Goal: Transaction & Acquisition: Purchase product/service

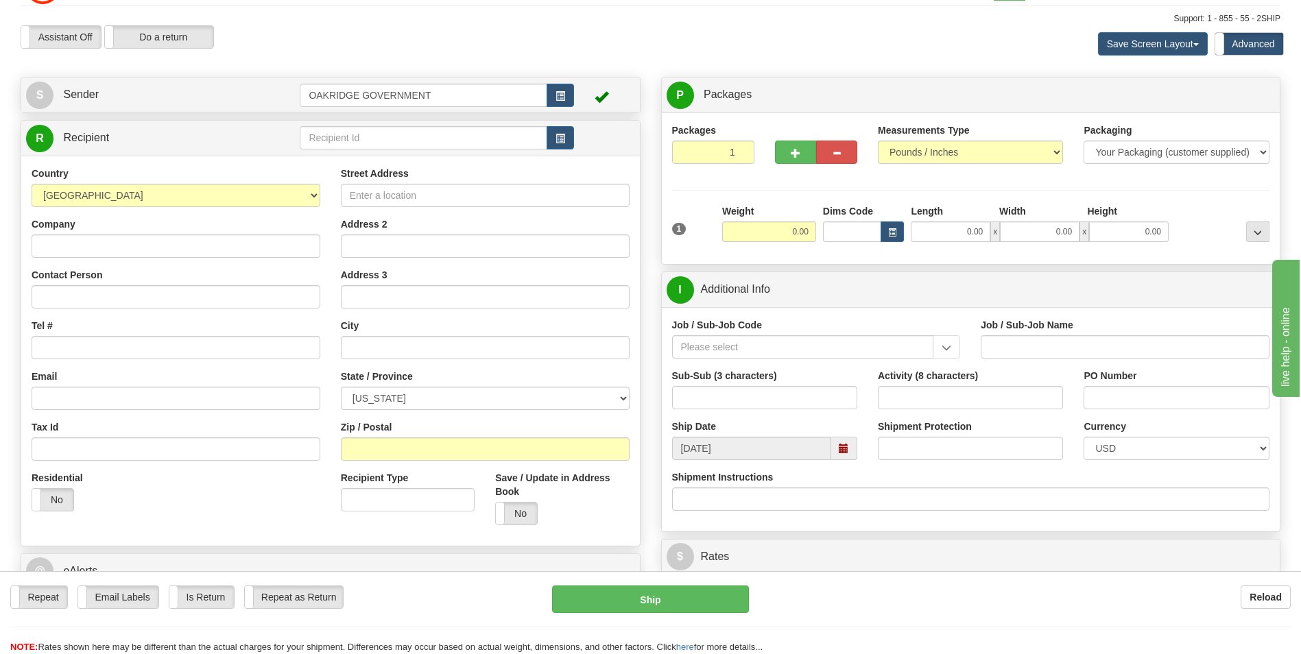
scroll to position [34, 0]
click at [379, 195] on input "Street Address" at bounding box center [485, 195] width 289 height 23
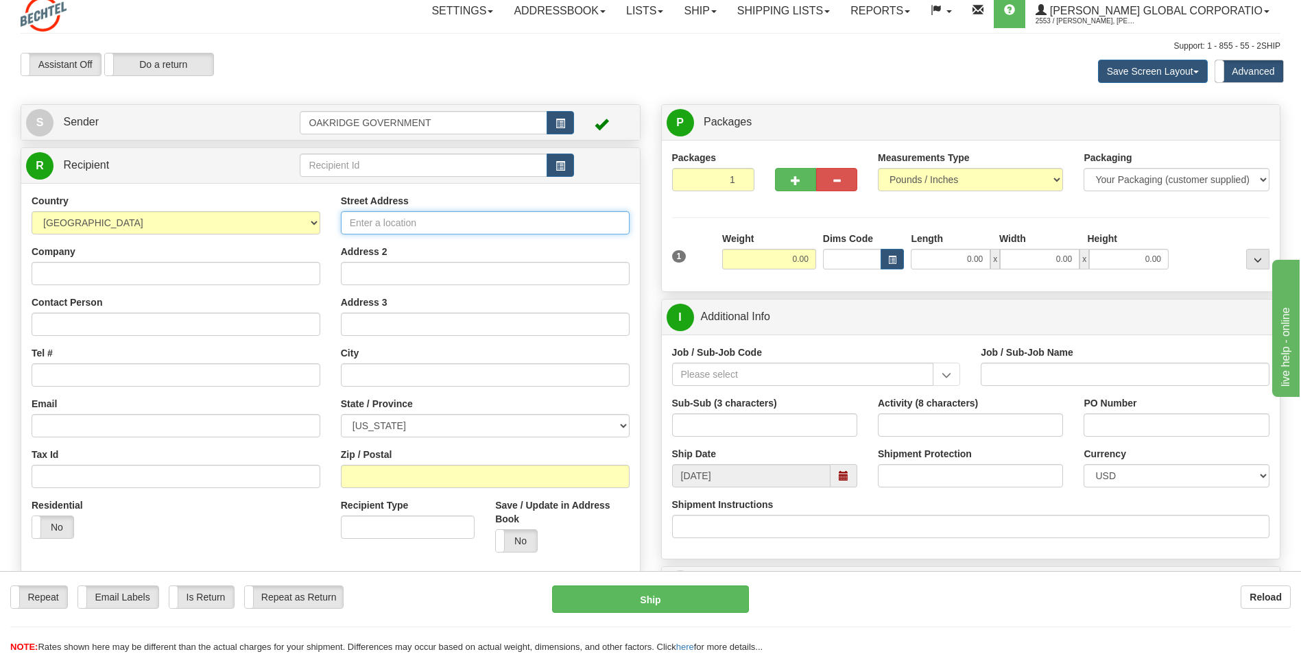
scroll to position [0, 0]
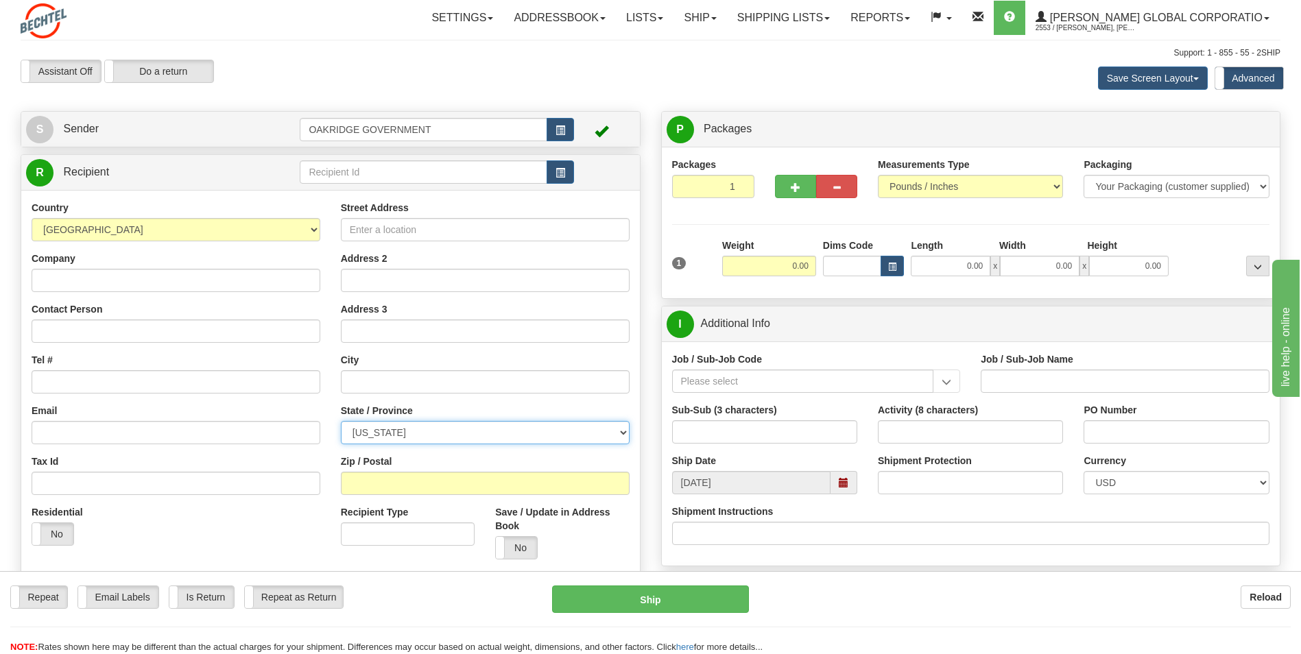
click at [383, 427] on select "ALABAMA ALASKA ARIZONA ARKANSAS Armed Forces America Armed Forces Europe Armed …" at bounding box center [485, 432] width 289 height 23
click at [286, 206] on div "Country AFGHANISTAN ALAND ISLANDS ALBANIA ALGERIA AMERICAN SAMOA ANDORRA ANGOLA…" at bounding box center [176, 221] width 289 height 40
click at [562, 171] on span "button" at bounding box center [561, 173] width 10 height 9
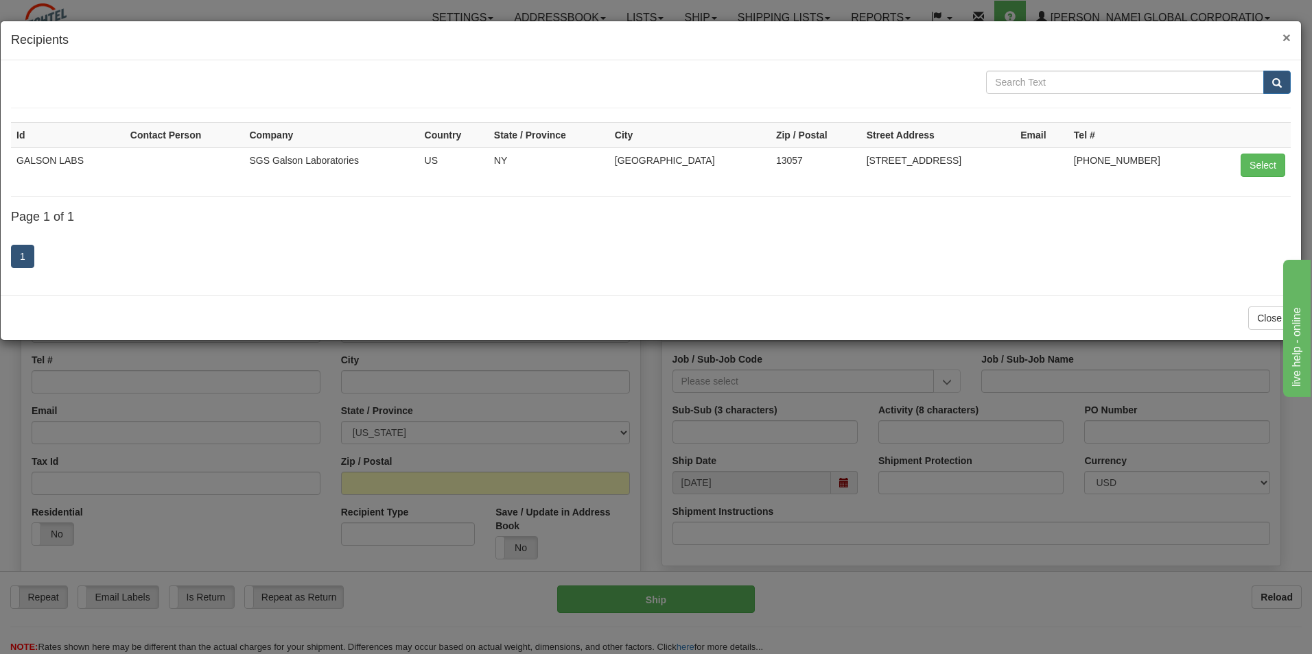
click at [1285, 36] on span "×" at bounding box center [1286, 37] width 8 height 16
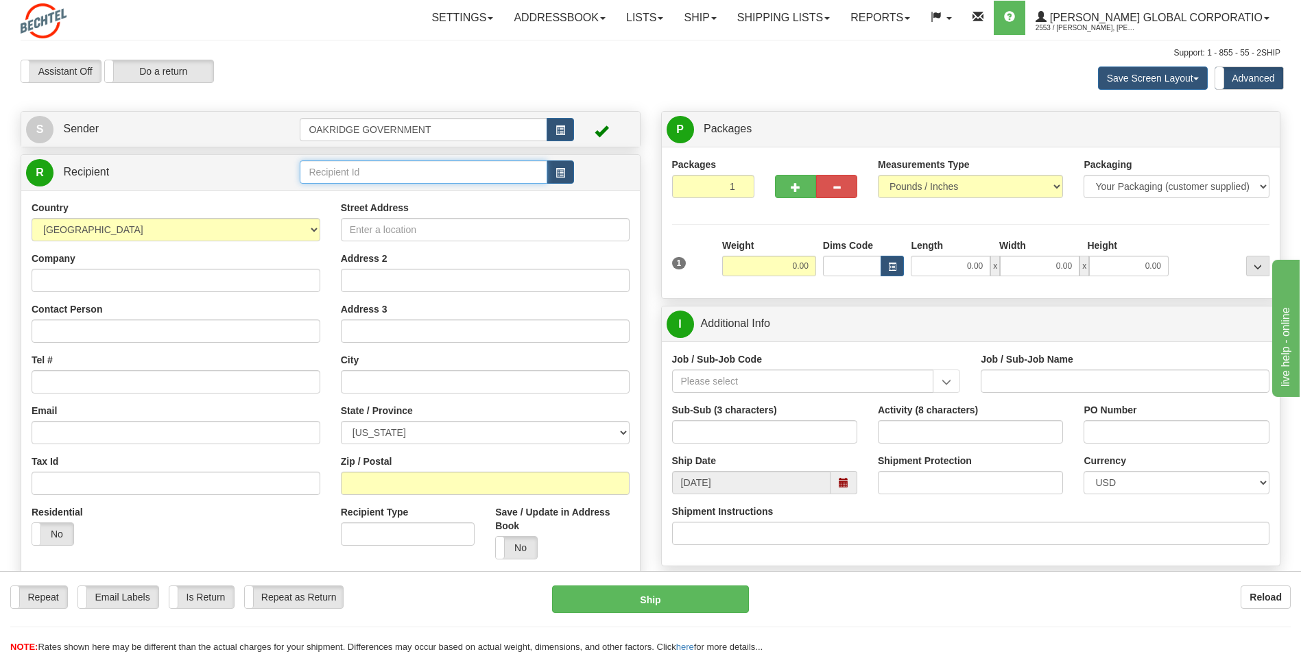
click at [374, 173] on input "text" at bounding box center [423, 172] width 247 height 23
click at [372, 221] on input "Street Address" at bounding box center [485, 229] width 289 height 23
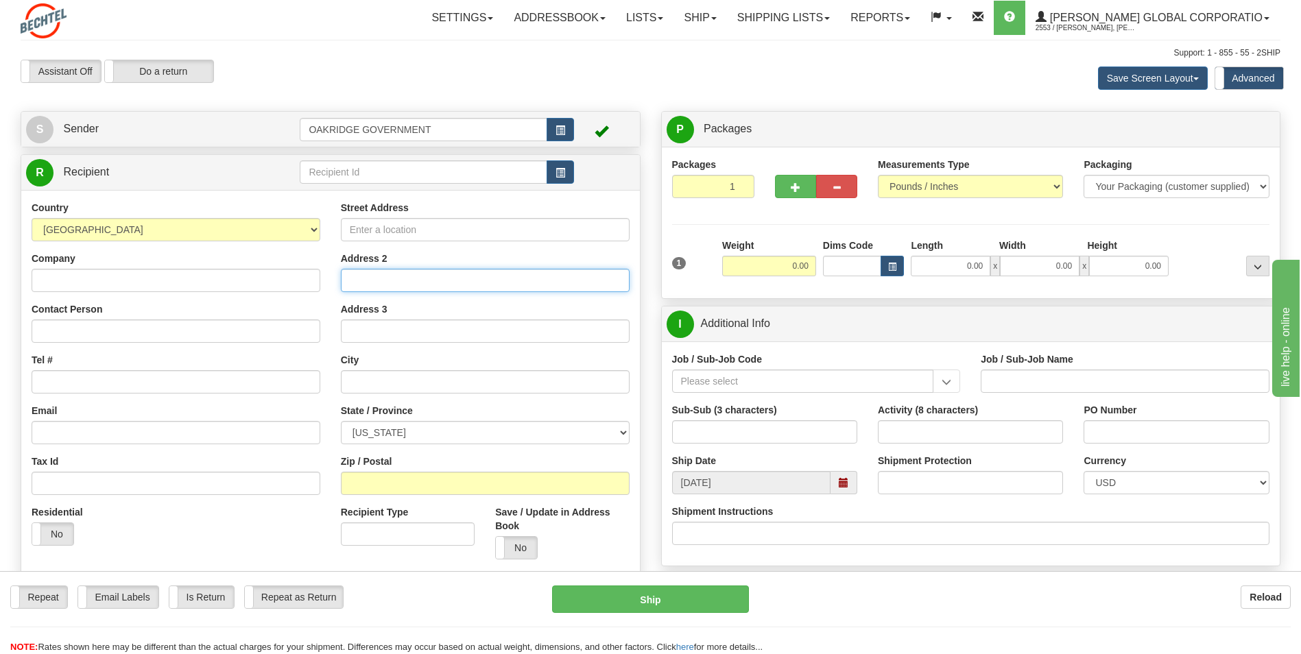
click at [364, 281] on input "Address 2" at bounding box center [485, 280] width 289 height 23
click at [346, 388] on input "text" at bounding box center [485, 381] width 289 height 23
type input "g"
type input "[GEOGRAPHIC_DATA]"
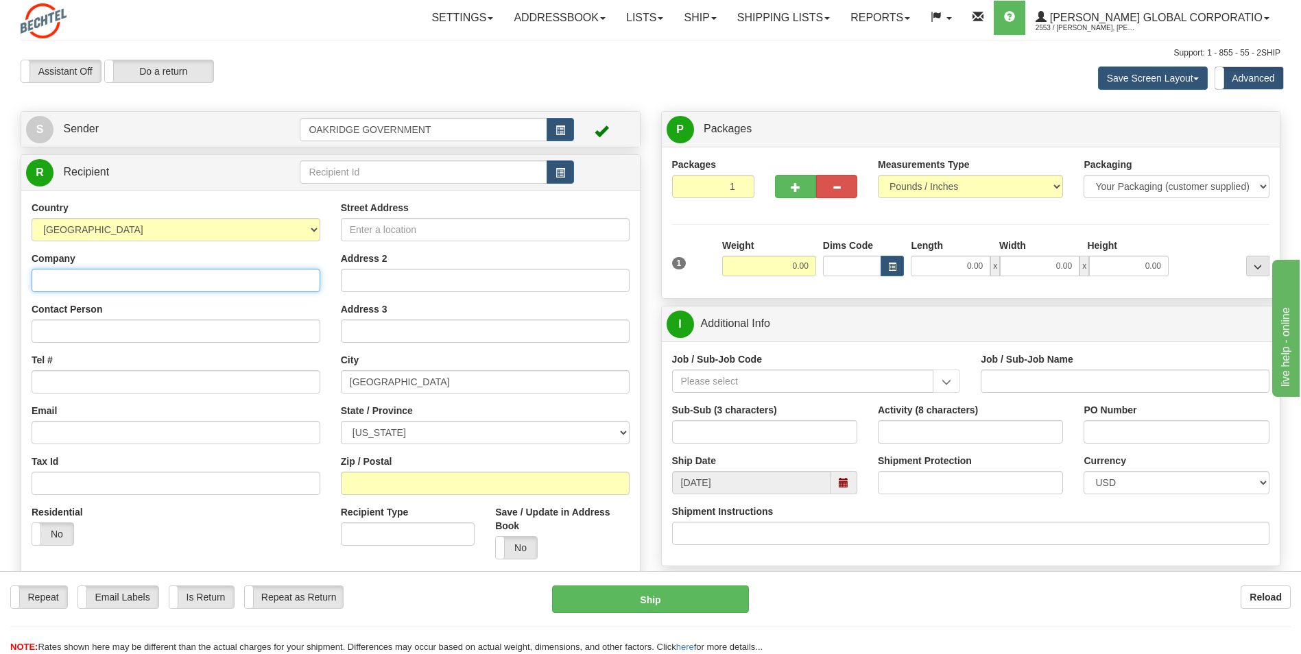
click at [73, 281] on input "Company" at bounding box center [176, 280] width 289 height 23
type input "b"
type input "Bechtel National"
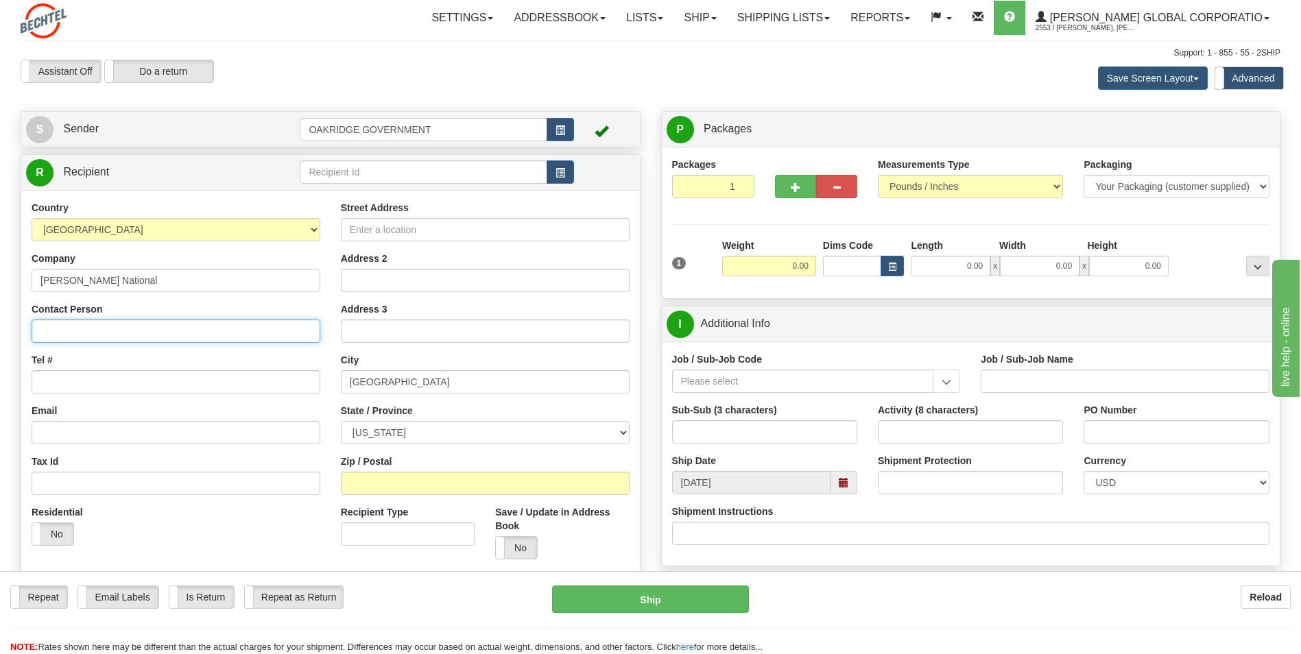
click at [139, 330] on input "Contact Person" at bounding box center [176, 331] width 289 height 23
click at [388, 441] on select "ALABAMA ALASKA ARIZONA ARKANSAS Armed Forces America Armed Forces Europe Armed …" at bounding box center [485, 432] width 289 height 23
click at [332, 74] on div "Assistant On Assistant Off Do a return Do a return" at bounding box center [277, 71] width 534 height 23
click at [722, 16] on link "Ship" at bounding box center [700, 18] width 53 height 34
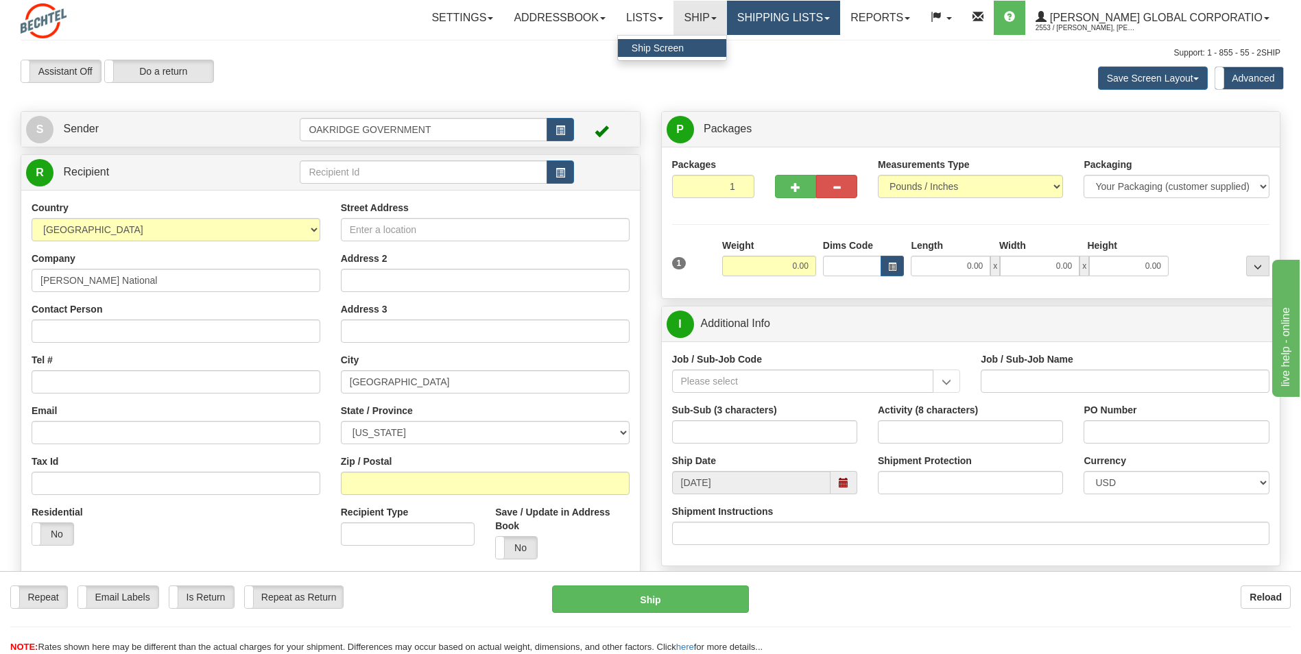
click at [838, 14] on link "Shipping lists" at bounding box center [783, 18] width 113 height 34
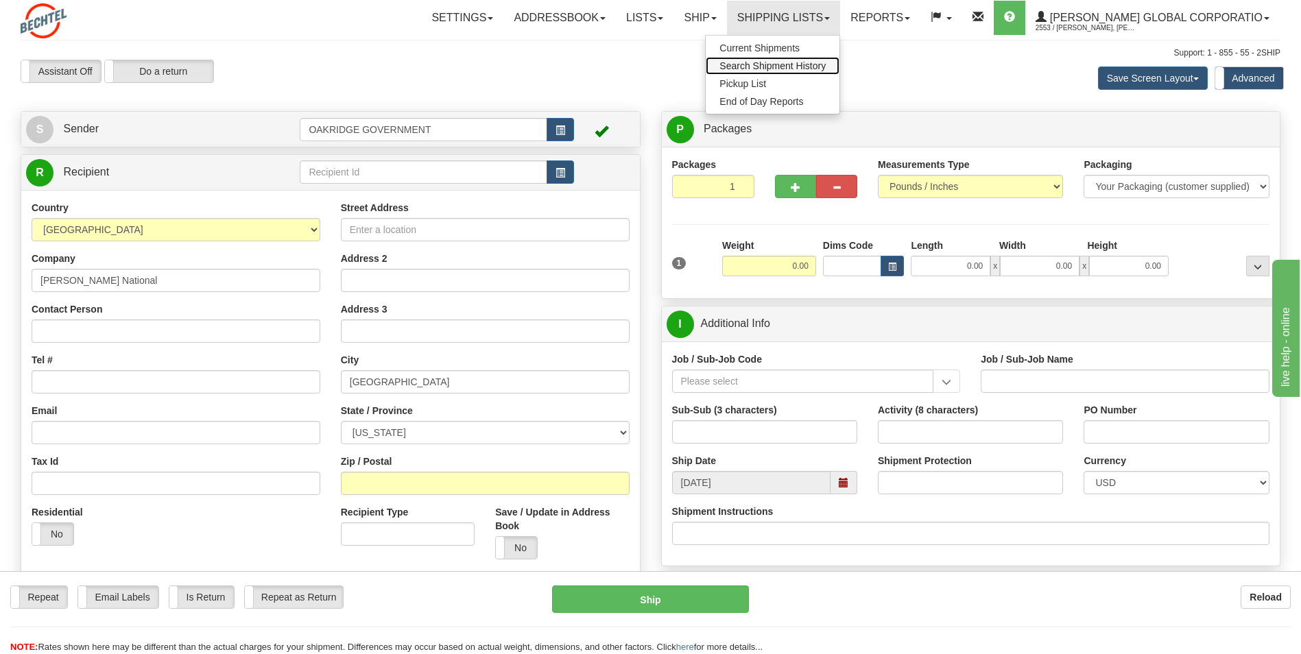
click at [808, 64] on span "Search Shipment History" at bounding box center [773, 65] width 106 height 11
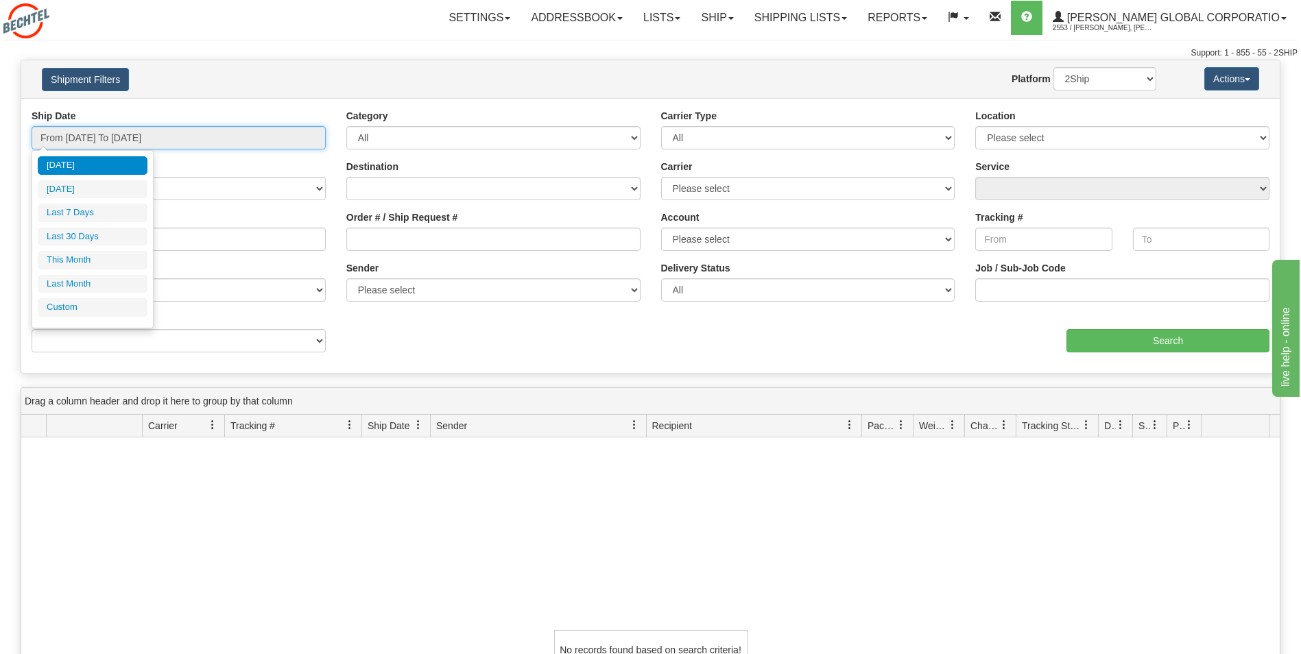
click at [171, 137] on input "From 10/13/2025 To 10/14/2025" at bounding box center [179, 137] width 294 height 23
click at [82, 261] on li "This Month" at bounding box center [93, 260] width 110 height 19
type input "From 10/01/2025 To 10/31/2025"
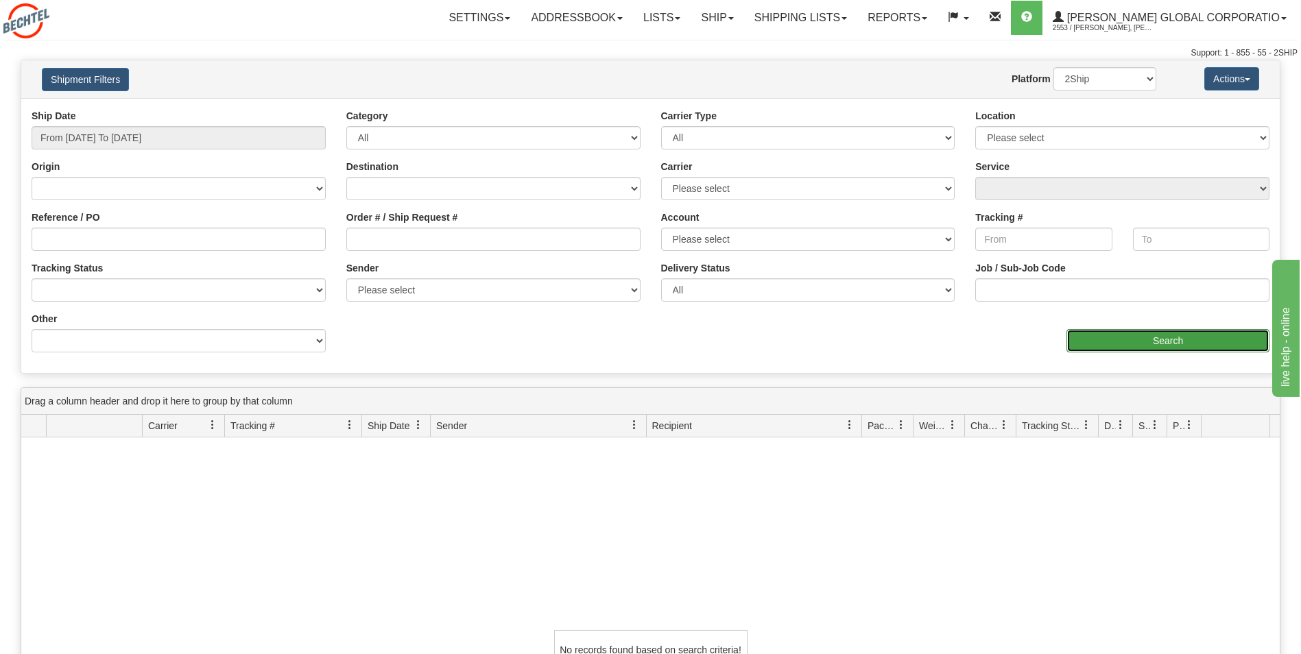
click at [1158, 345] on input "Search" at bounding box center [1168, 340] width 203 height 23
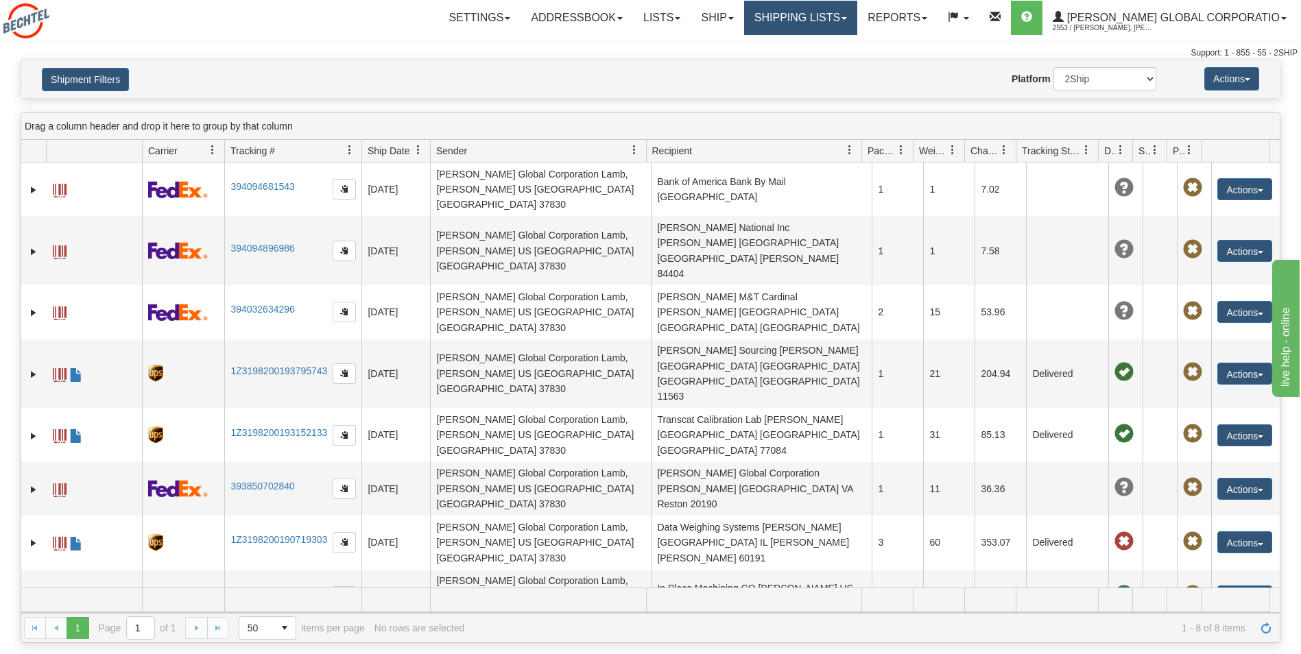
click at [835, 20] on link "Shipping lists" at bounding box center [800, 18] width 113 height 34
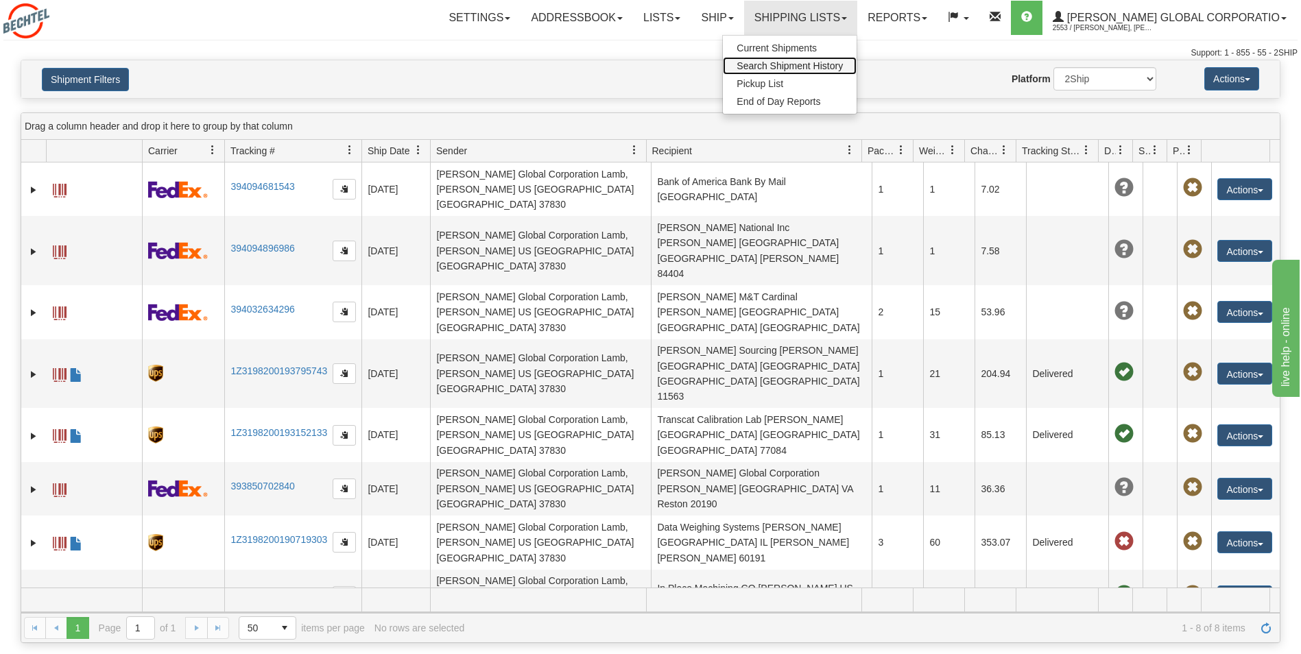
click at [822, 69] on span "Search Shipment History" at bounding box center [790, 65] width 106 height 11
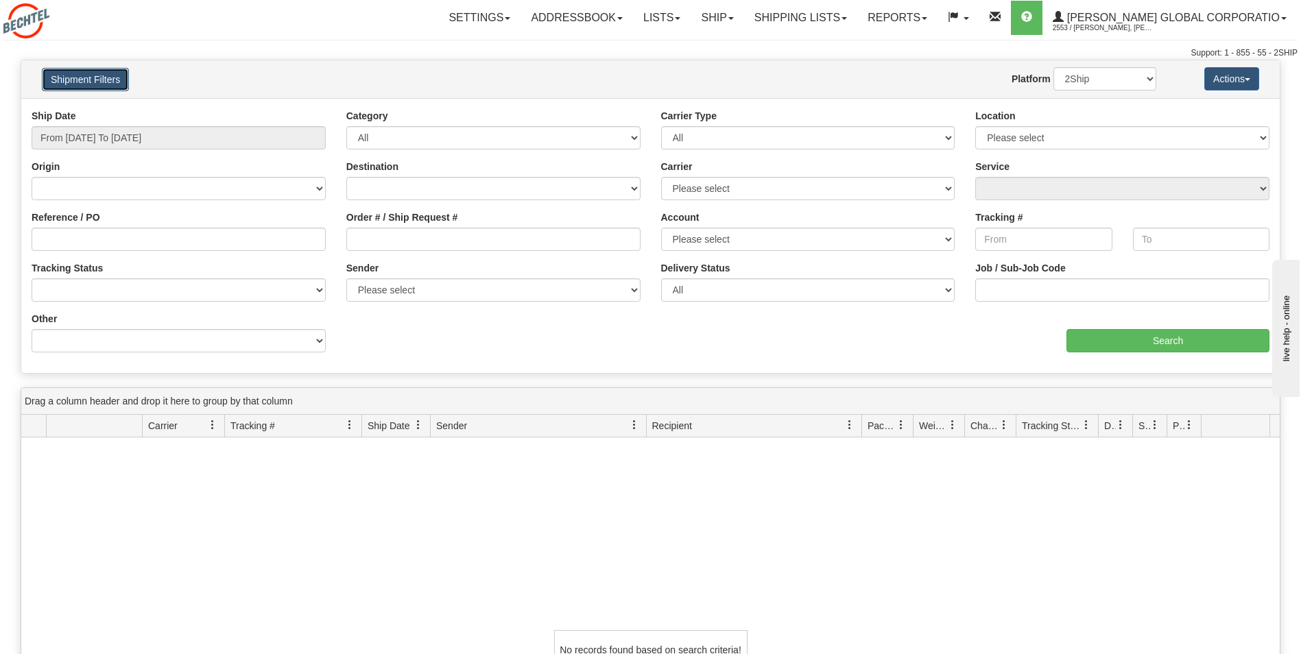
click at [81, 80] on button "Shipment Filters" at bounding box center [85, 79] width 87 height 23
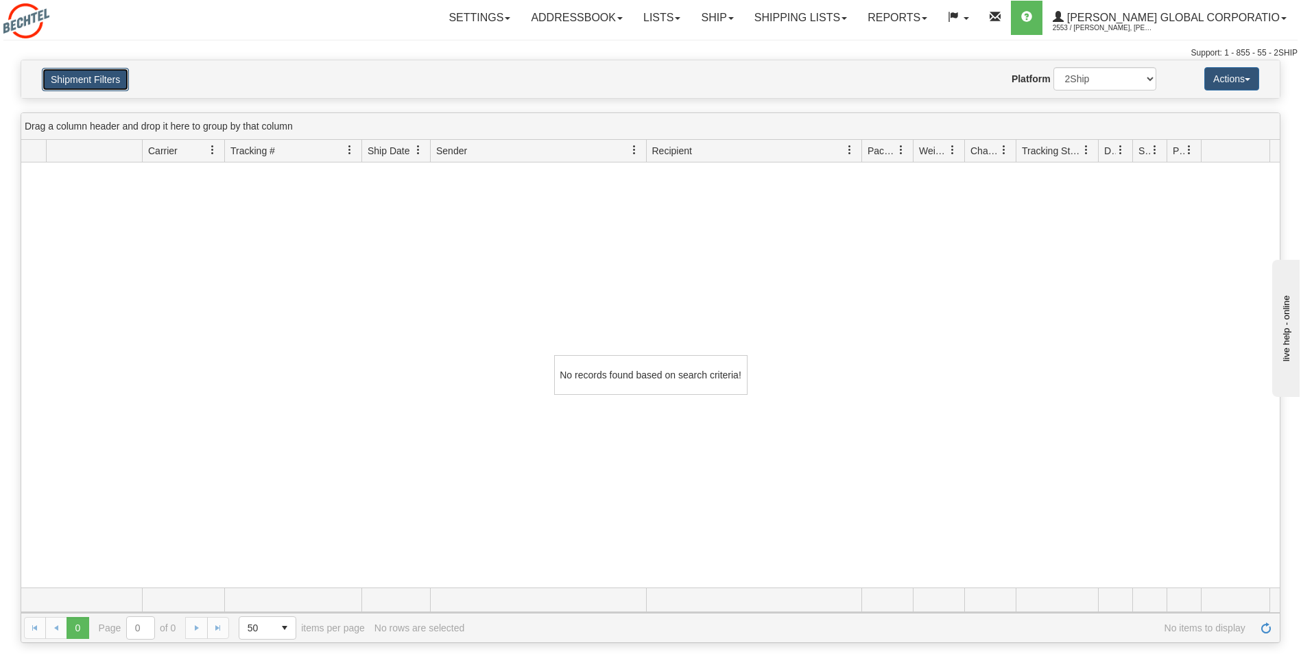
click at [92, 83] on button "Shipment Filters" at bounding box center [85, 79] width 87 height 23
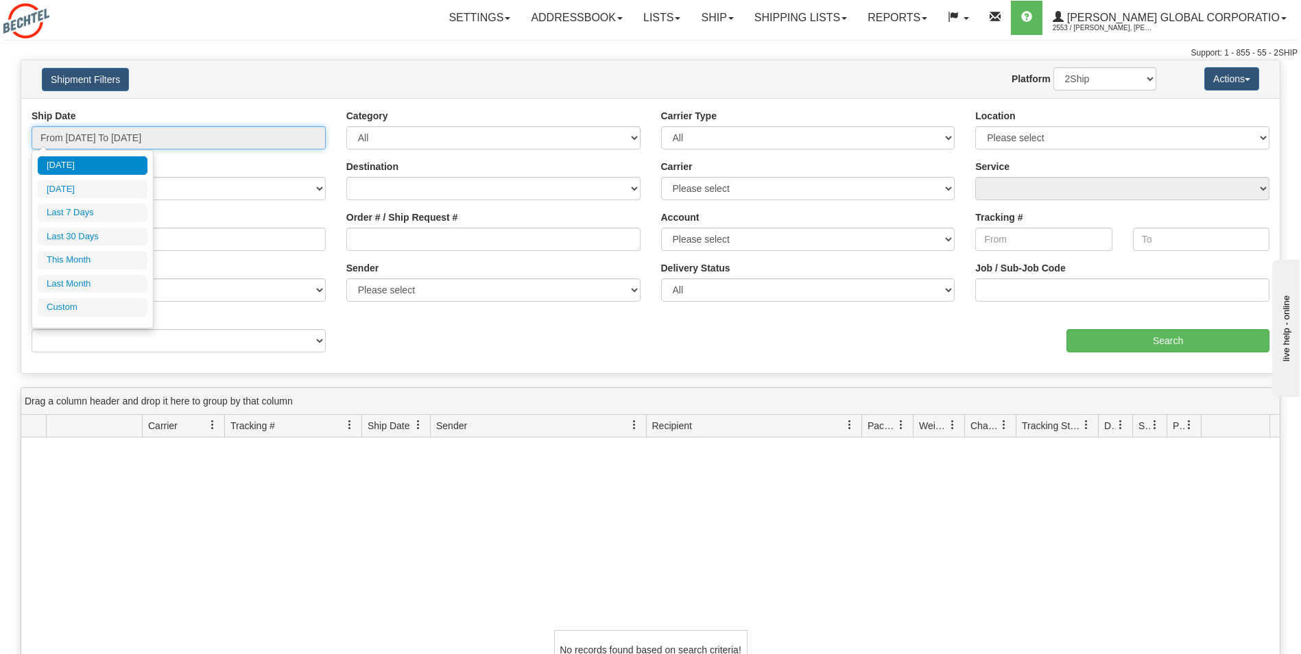
click at [117, 133] on input "From 10/13/2025 To 10/14/2025" at bounding box center [179, 137] width 294 height 23
click at [80, 277] on li "Last Month" at bounding box center [93, 284] width 110 height 19
type input "From 09/01/2025 To 09/30/2025"
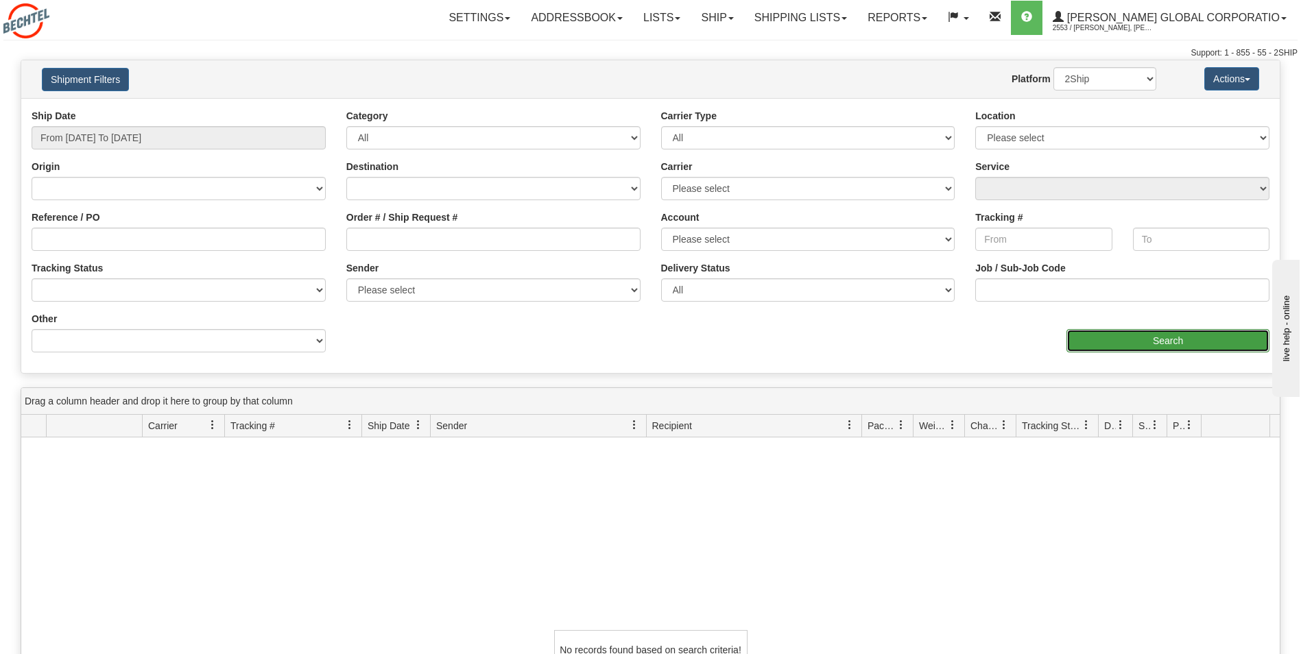
click at [1142, 341] on input "Search" at bounding box center [1168, 340] width 203 height 23
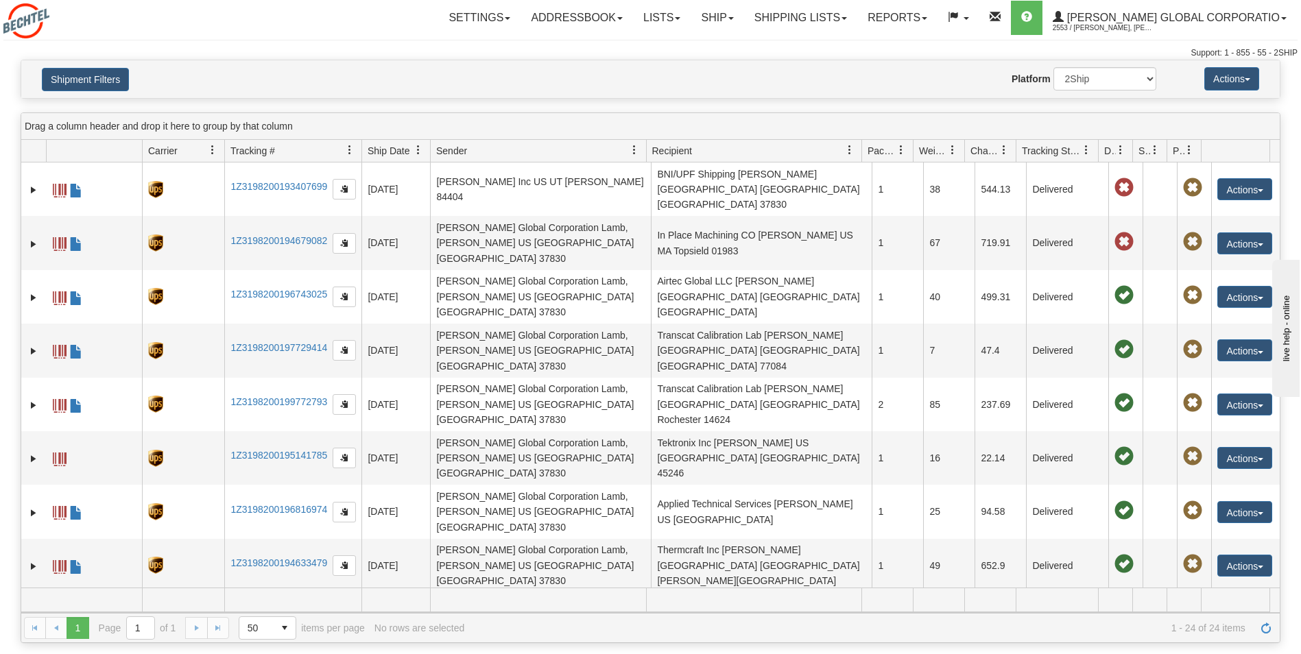
scroll to position [69, 0]
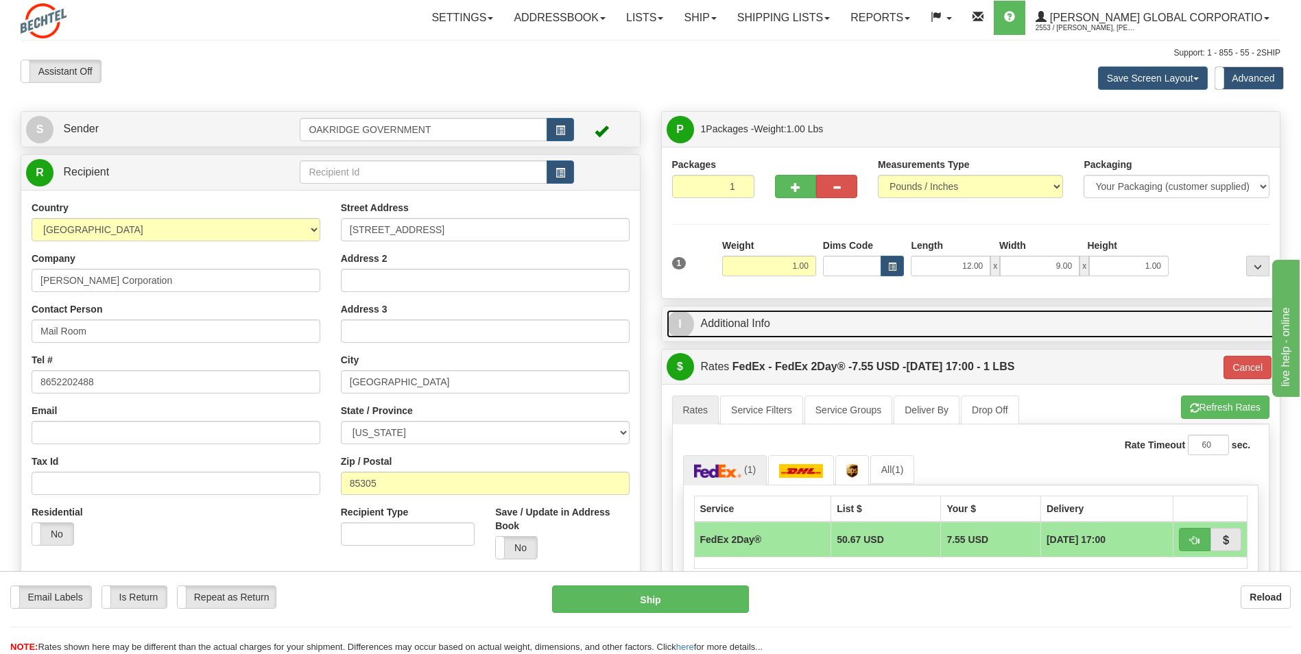
click at [711, 319] on link "I Additional Info" at bounding box center [971, 324] width 609 height 28
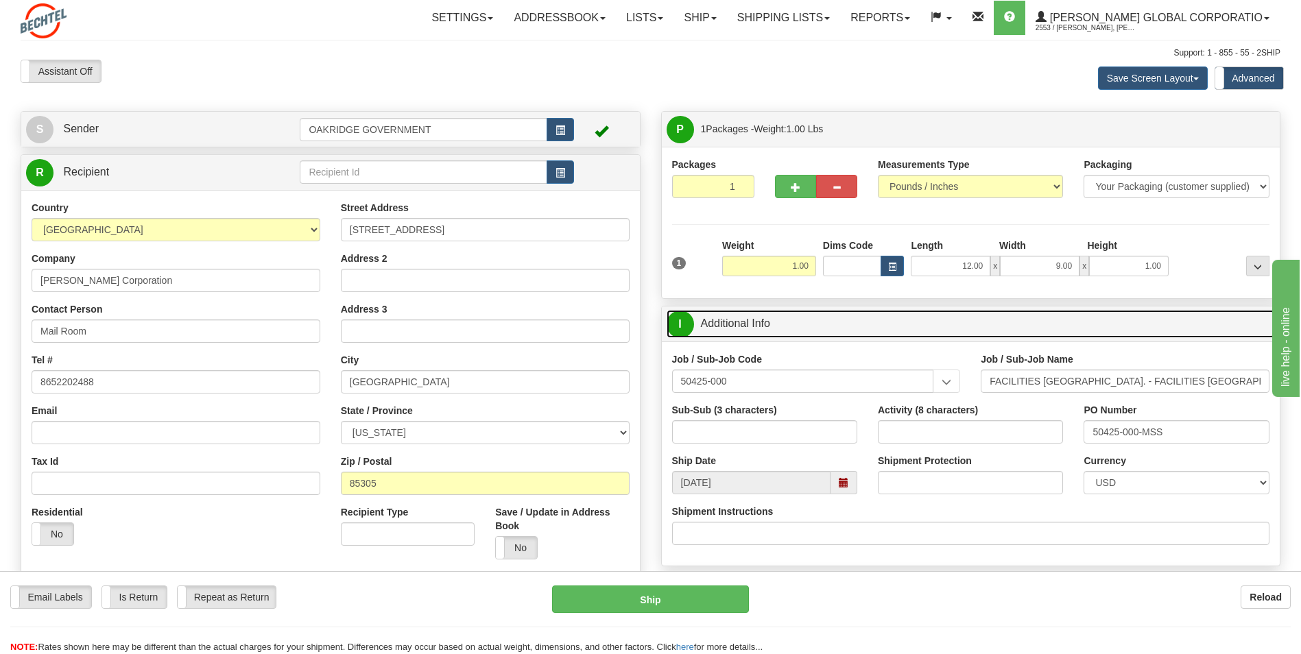
click at [725, 320] on link "I Additional Info" at bounding box center [971, 324] width 609 height 28
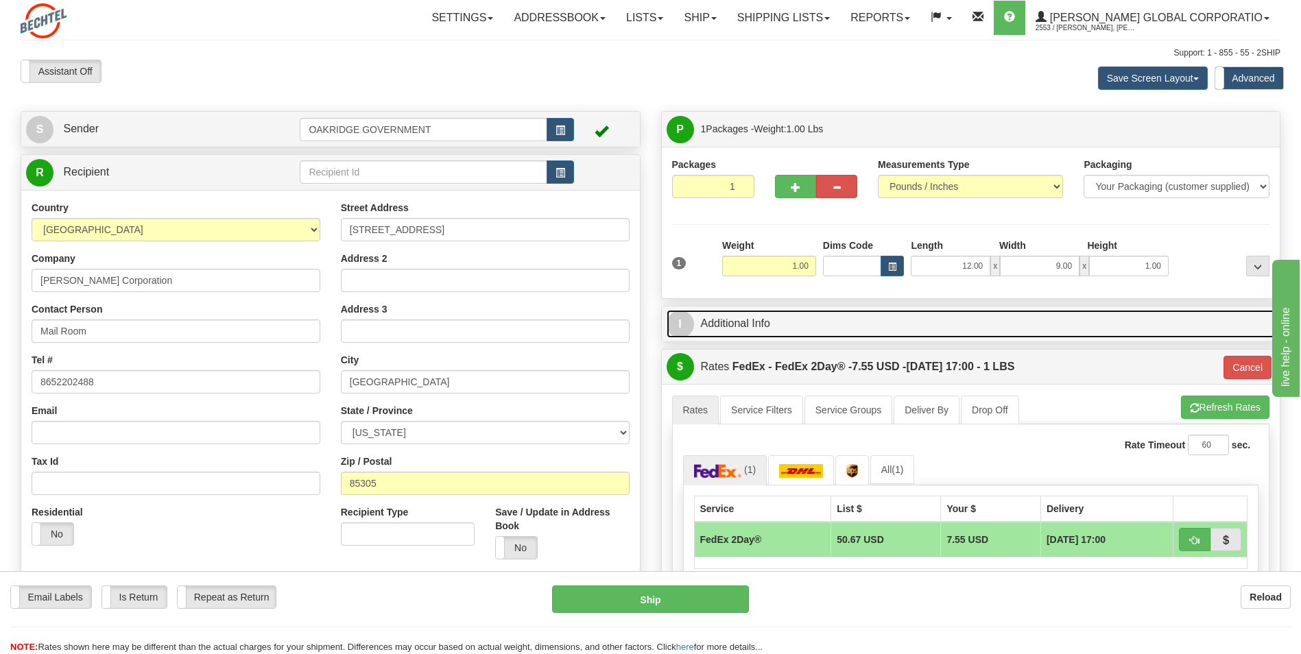
click at [725, 320] on link "I Additional Info" at bounding box center [971, 324] width 609 height 28
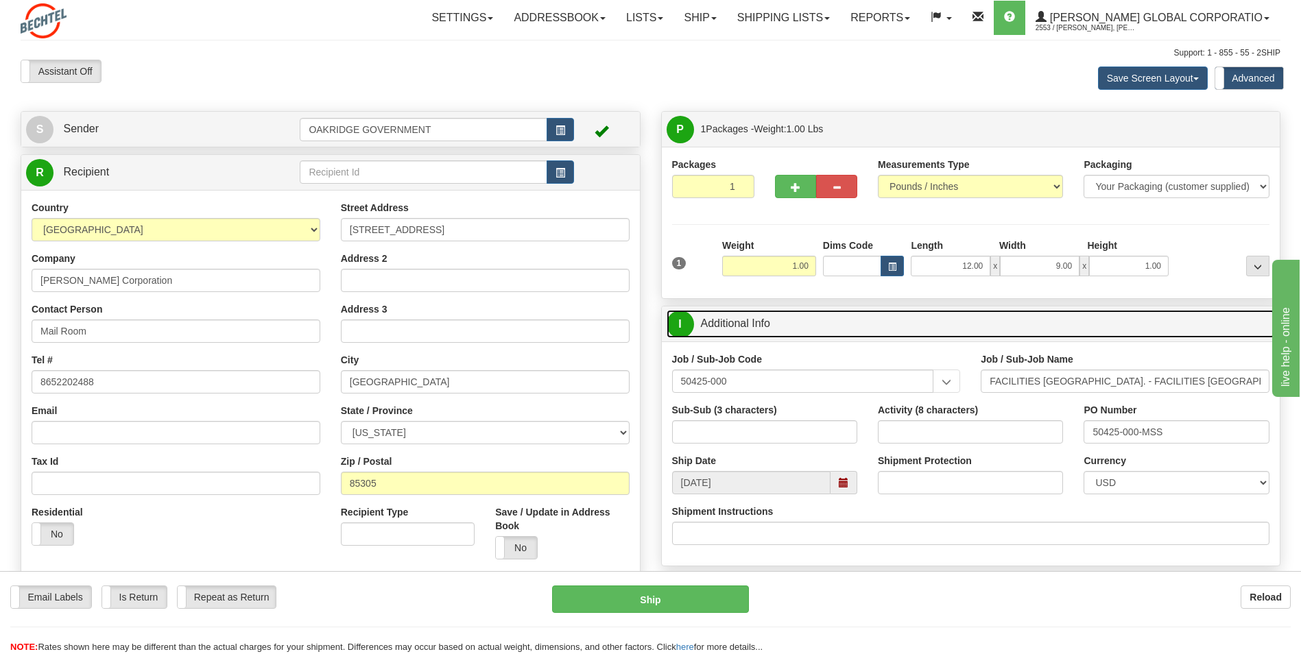
click at [725, 320] on link "I Additional Info" at bounding box center [971, 324] width 609 height 28
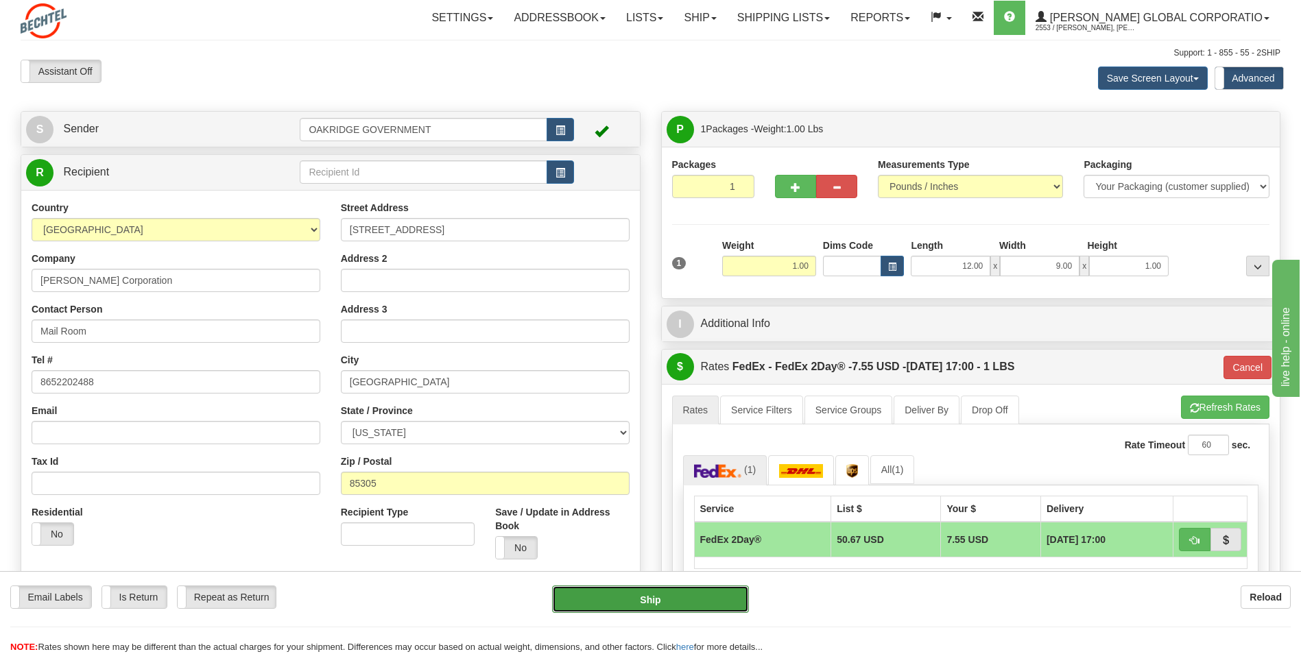
click at [585, 604] on button "Ship" at bounding box center [650, 599] width 196 height 27
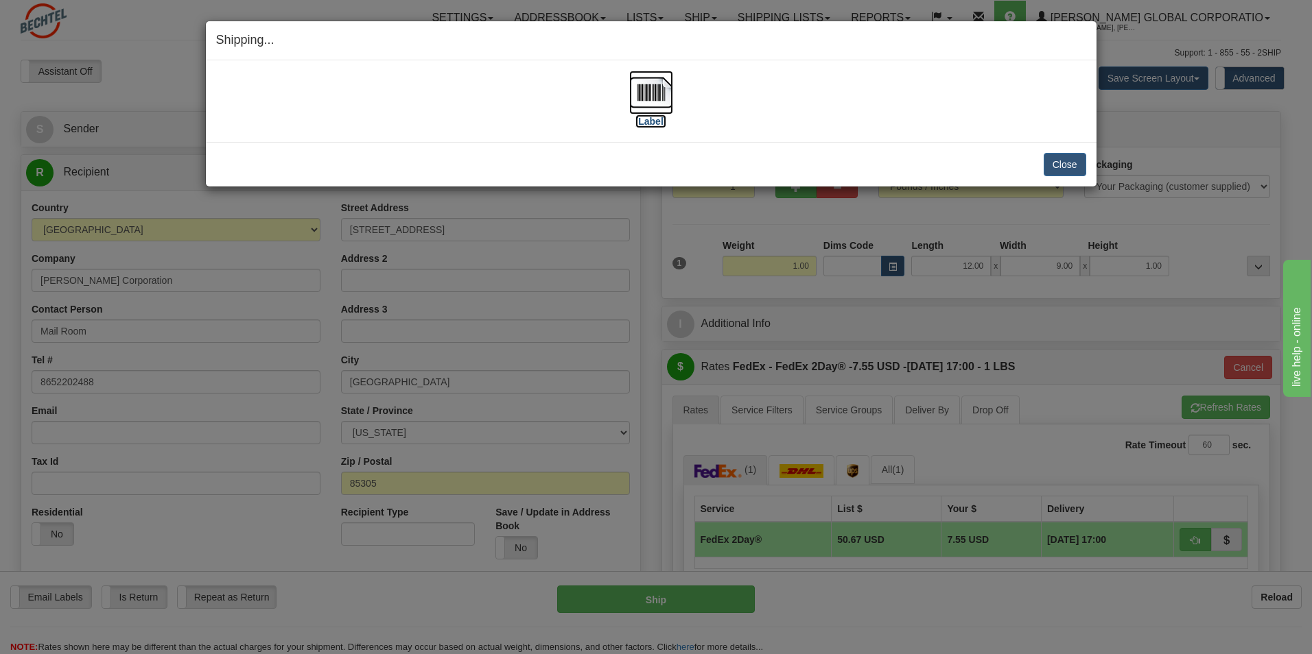
click at [650, 123] on label "[Label]" at bounding box center [651, 122] width 32 height 14
